Goal: Transaction & Acquisition: Subscribe to service/newsletter

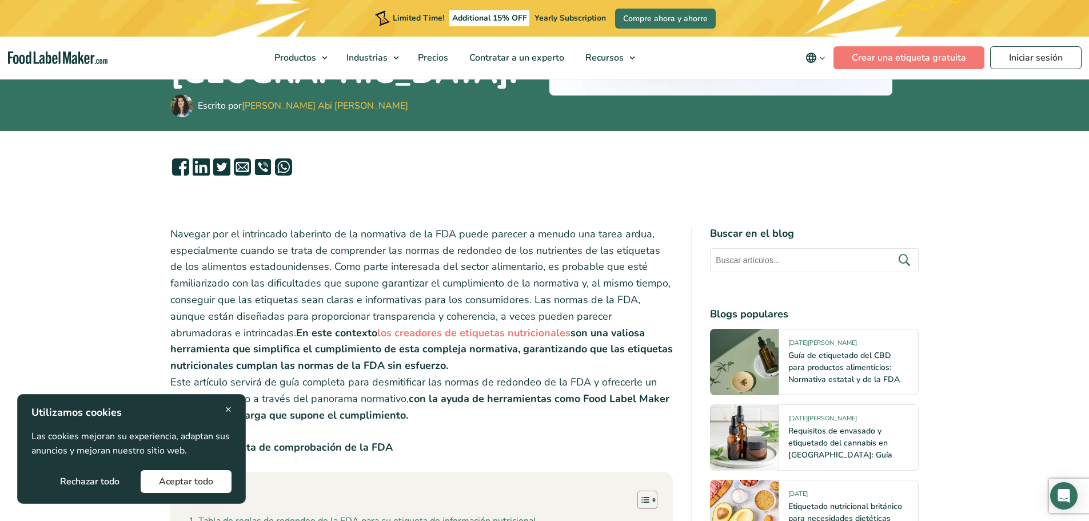
scroll to position [343, 0]
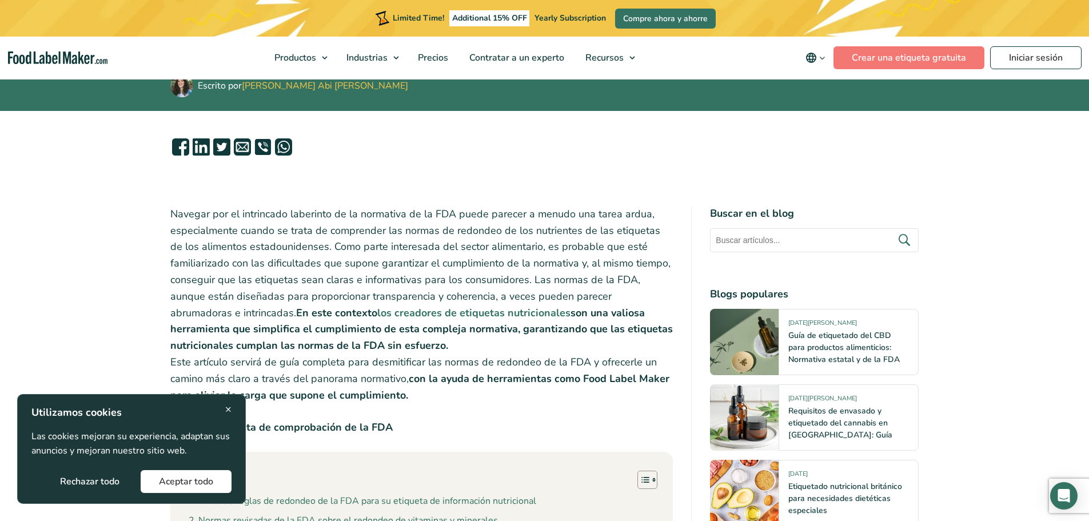
click at [448, 306] on strong "los creadores de etiquetas nutricionales" at bounding box center [473, 313] width 193 height 14
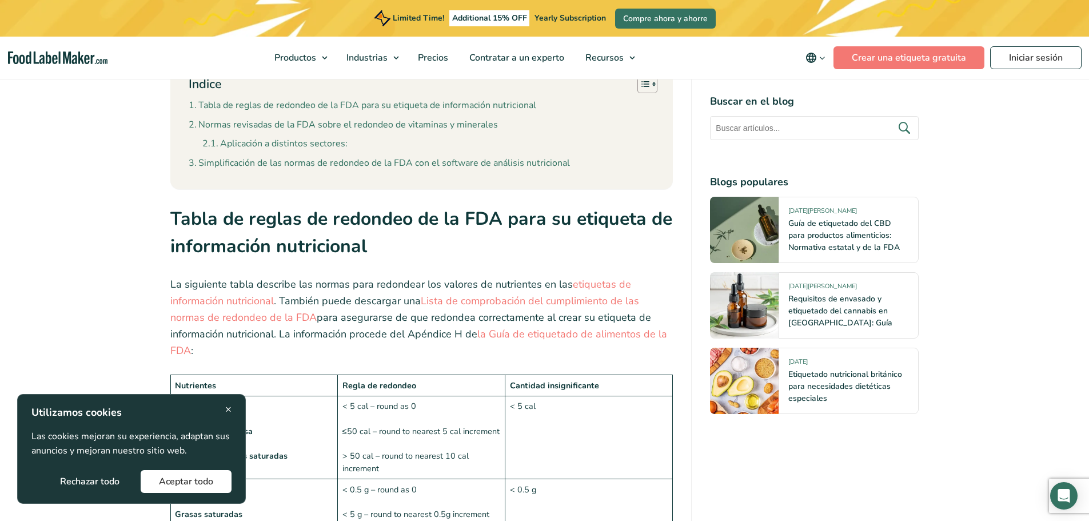
scroll to position [858, 0]
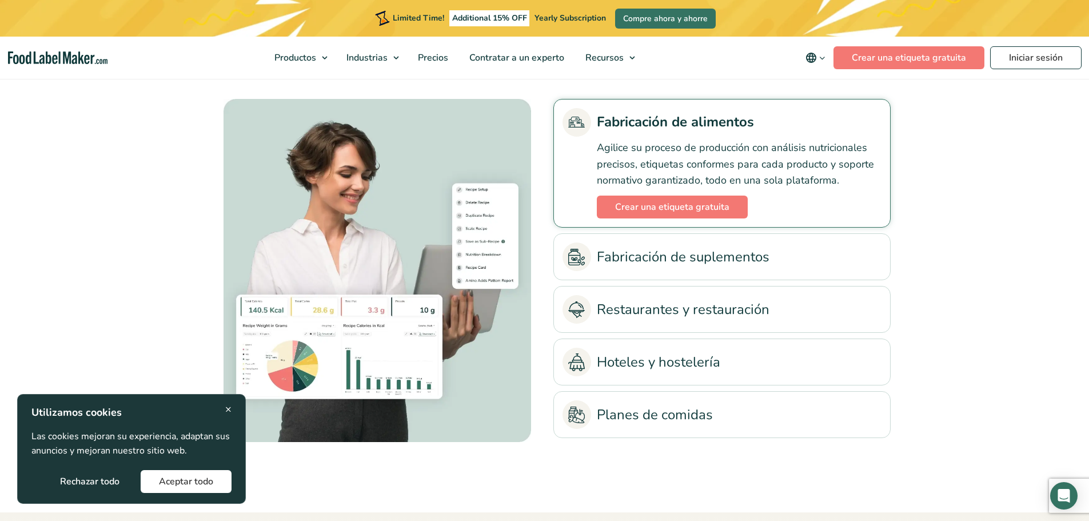
scroll to position [2631, 0]
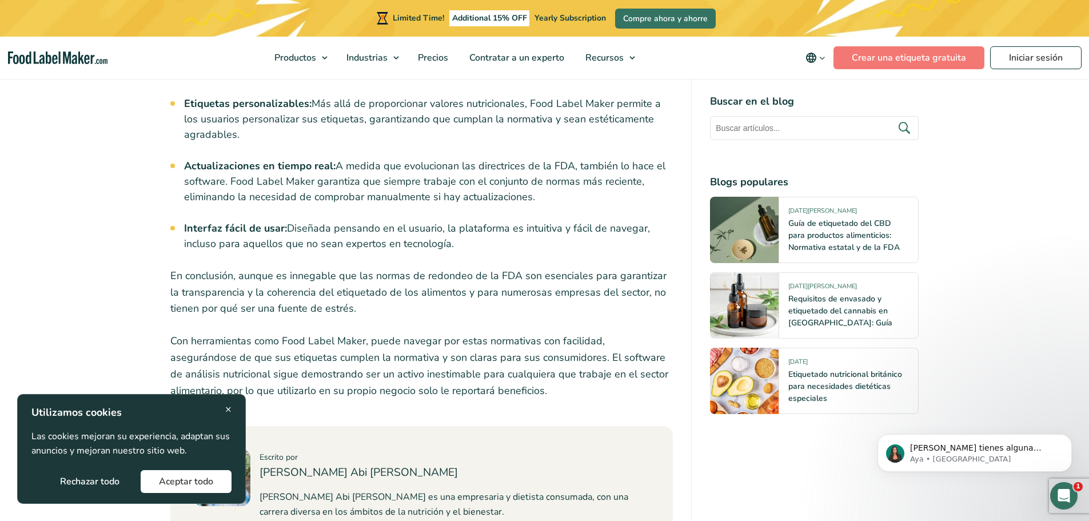
scroll to position [4976, 0]
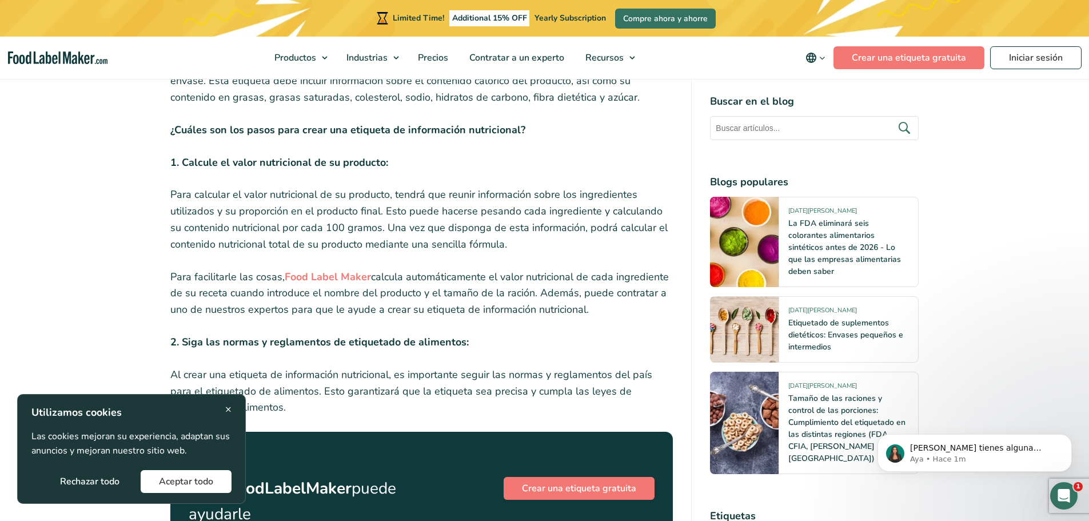
scroll to position [458, 0]
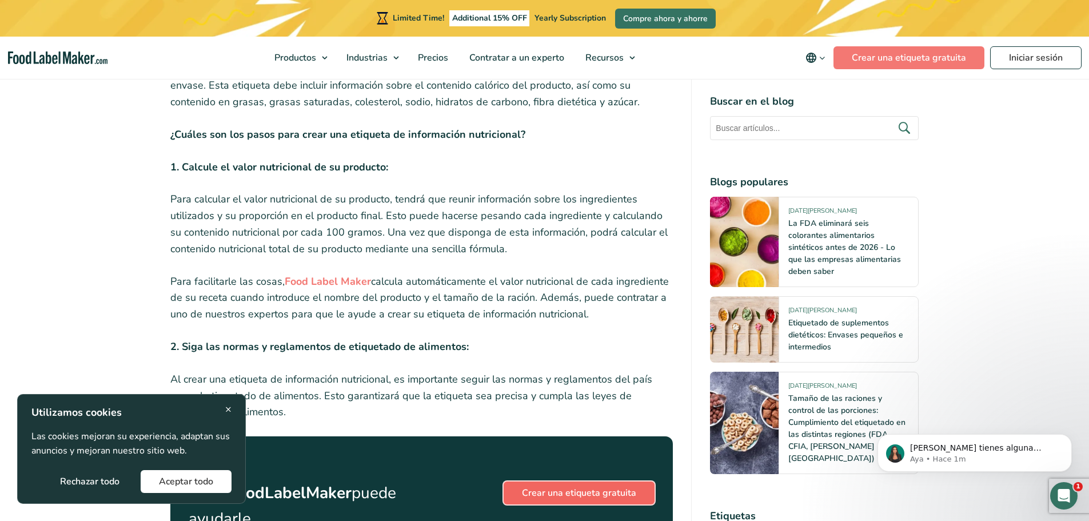
click at [555, 482] on link "Crear una etiqueta gratuita" at bounding box center [579, 493] width 151 height 23
